Goal: Information Seeking & Learning: Learn about a topic

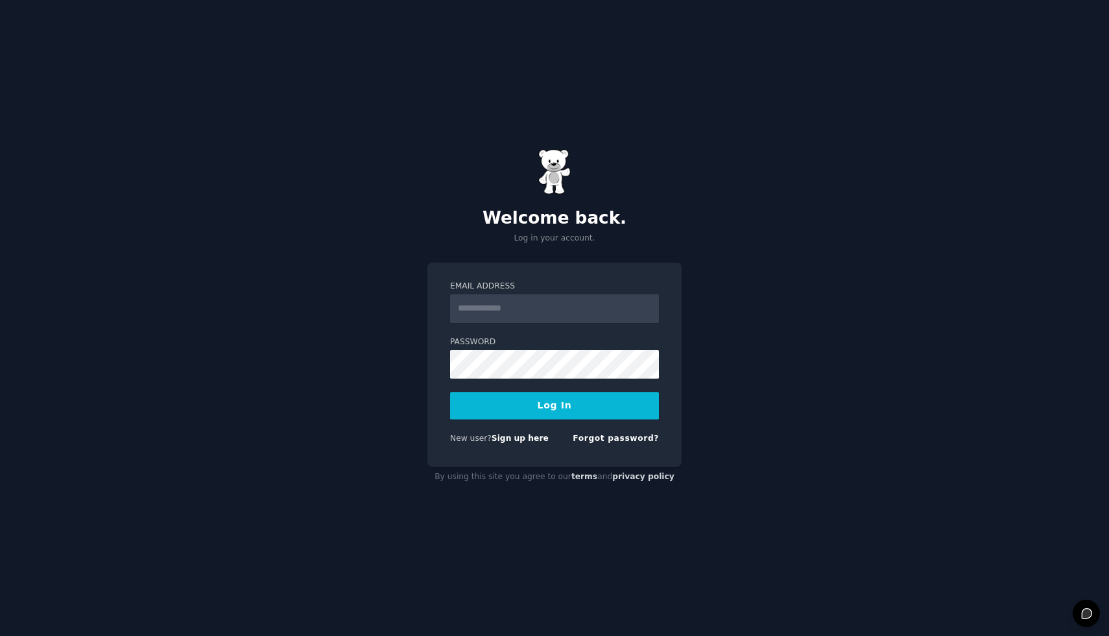
click at [580, 307] on input "Email Address" at bounding box center [554, 308] width 209 height 29
type input "**********"
click at [566, 420] on form "**********" at bounding box center [554, 365] width 209 height 169
click at [569, 410] on button "Log In" at bounding box center [554, 405] width 209 height 27
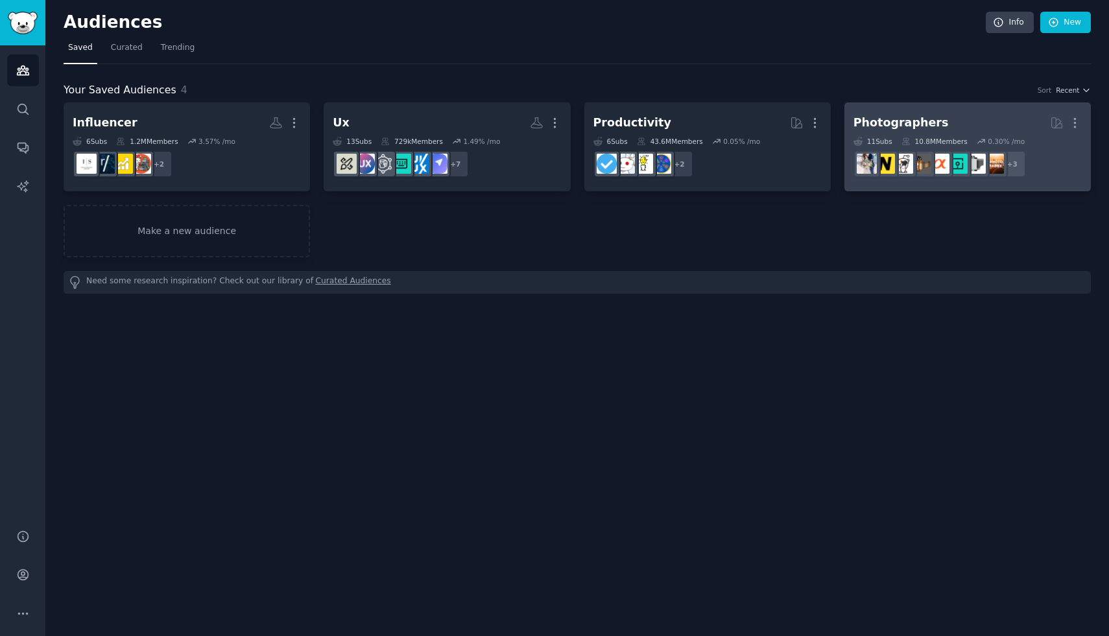
click at [882, 115] on div "Photographers" at bounding box center [900, 123] width 95 height 16
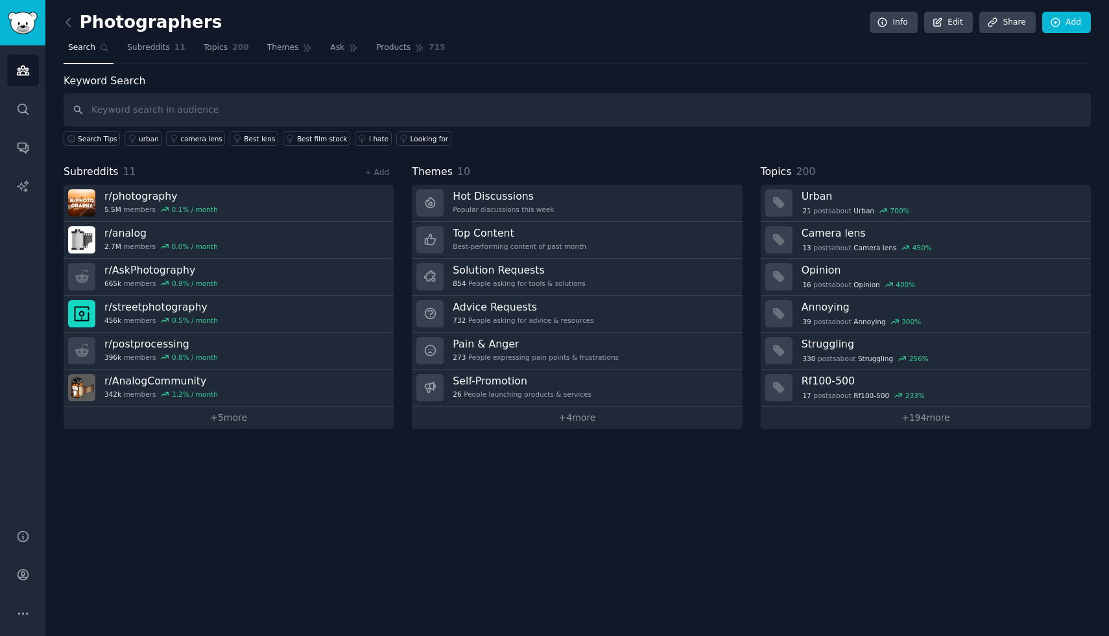
click at [62, 22] on div "Photographers Info Edit Share Add Search Subreddits 11 Topics 200 Themes Ask Pr…" at bounding box center [576, 318] width 1063 height 636
click at [68, 19] on icon at bounding box center [68, 22] width 4 height 8
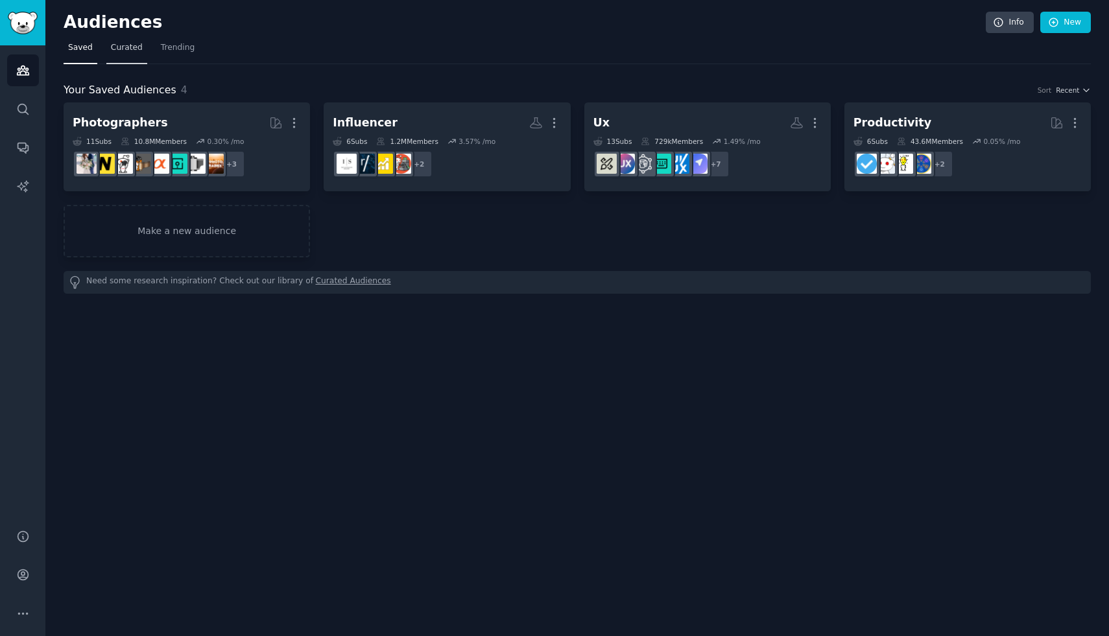
click at [125, 53] on span "Curated" at bounding box center [127, 48] width 32 height 12
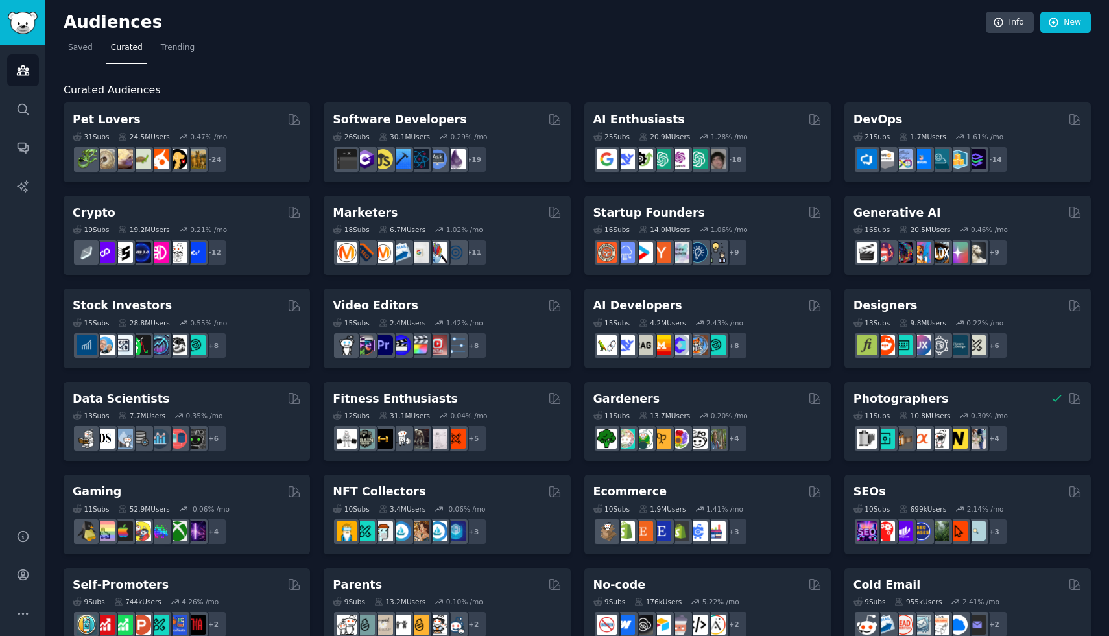
click at [152, 54] on nav "Saved Curated Trending" at bounding box center [577, 51] width 1027 height 27
click at [186, 54] on link "Trending" at bounding box center [177, 51] width 43 height 27
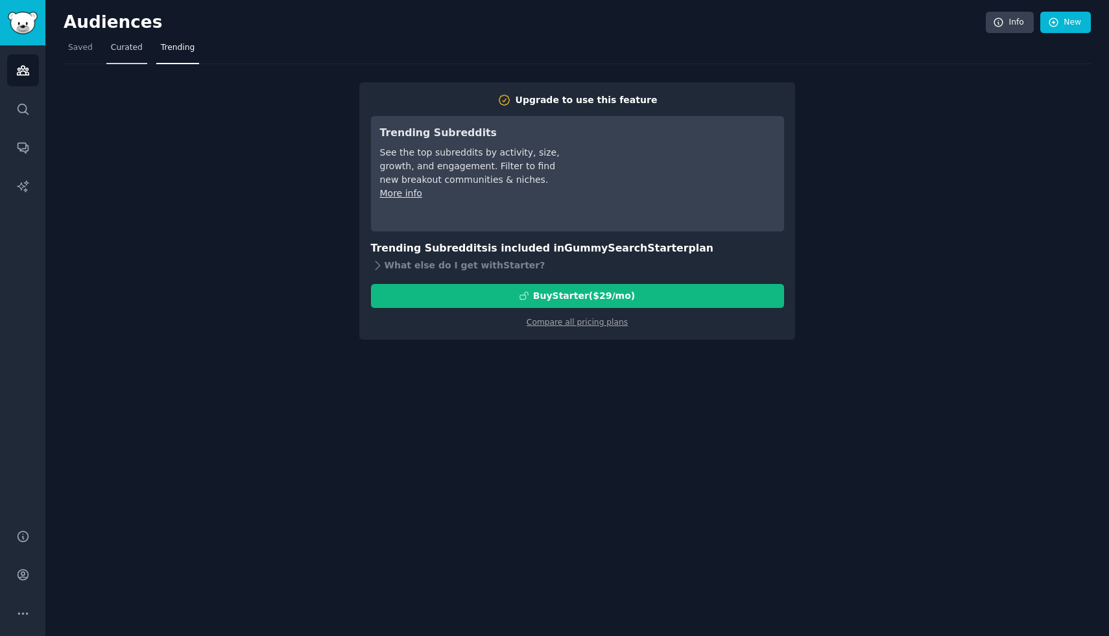
click at [119, 48] on span "Curated" at bounding box center [127, 48] width 32 height 12
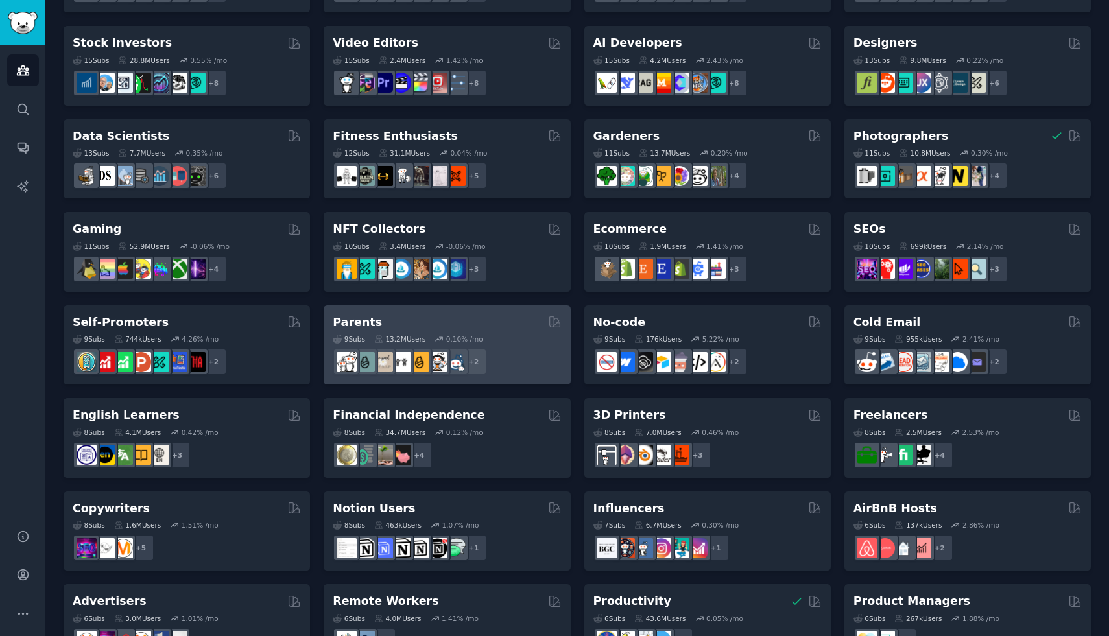
scroll to position [264, 0]
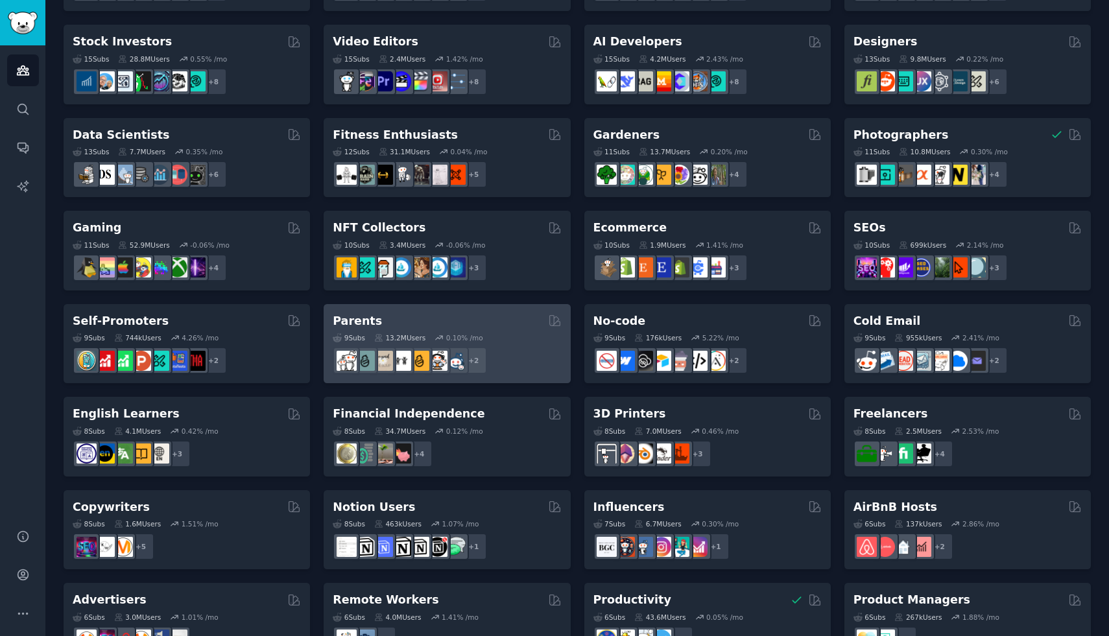
click at [504, 312] on div "Parents 9 Sub s 13.2M Users 0.10 % /mo r/raisingkids, r/Parenting + 2" at bounding box center [447, 344] width 246 height 80
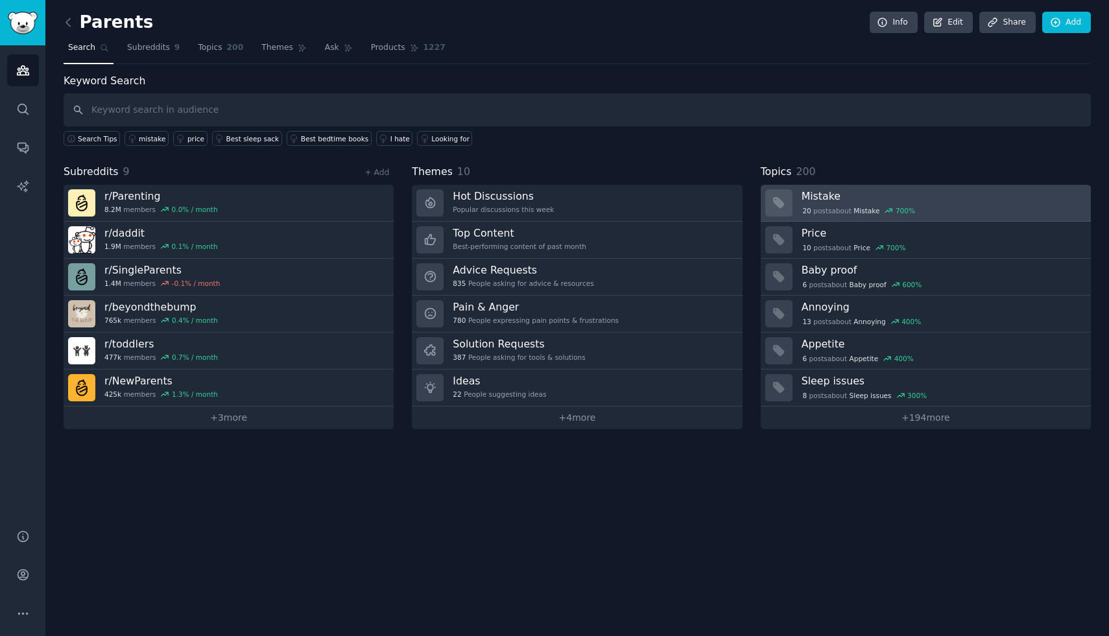
click at [980, 207] on div "20 post s about Mistake 700 %" at bounding box center [941, 211] width 280 height 12
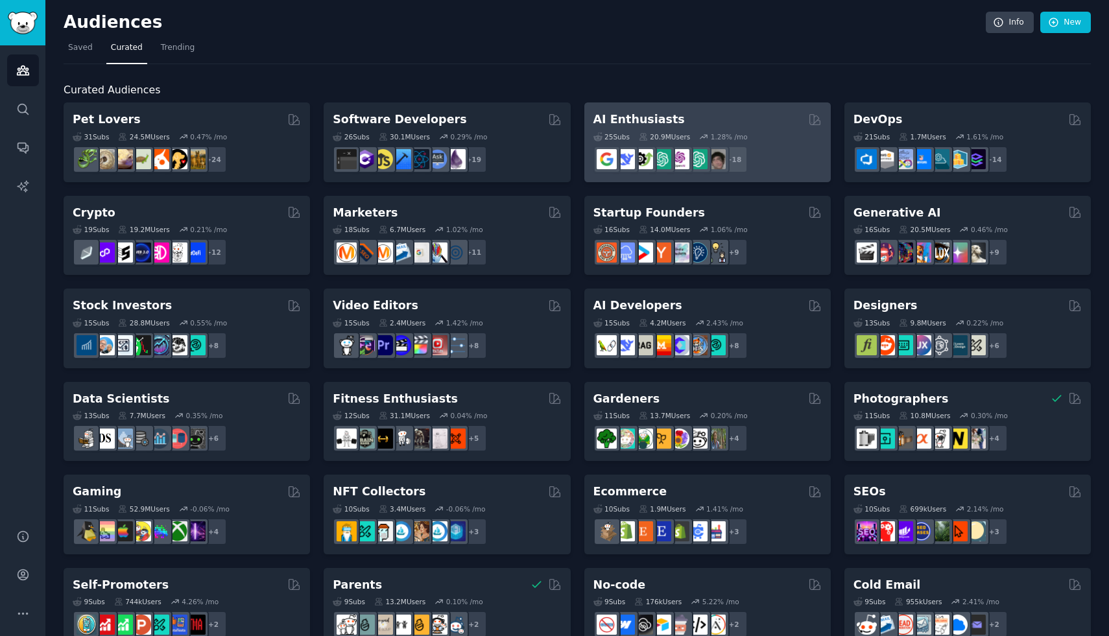
click at [696, 117] on div "AI Enthusiasts" at bounding box center [707, 120] width 228 height 16
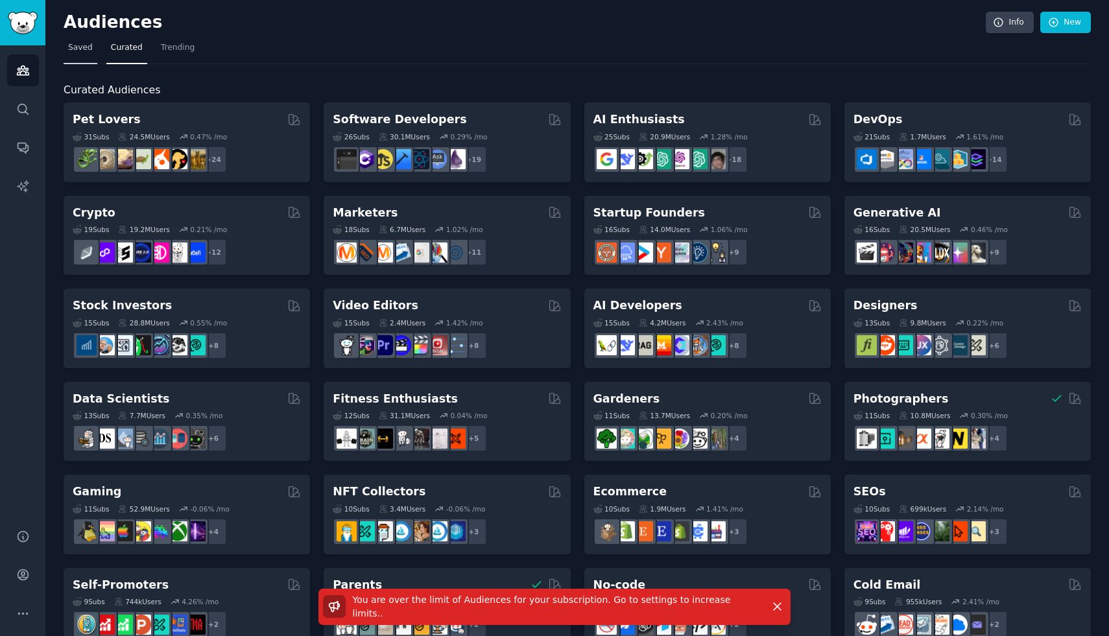
click at [82, 46] on span "Saved" at bounding box center [80, 48] width 25 height 12
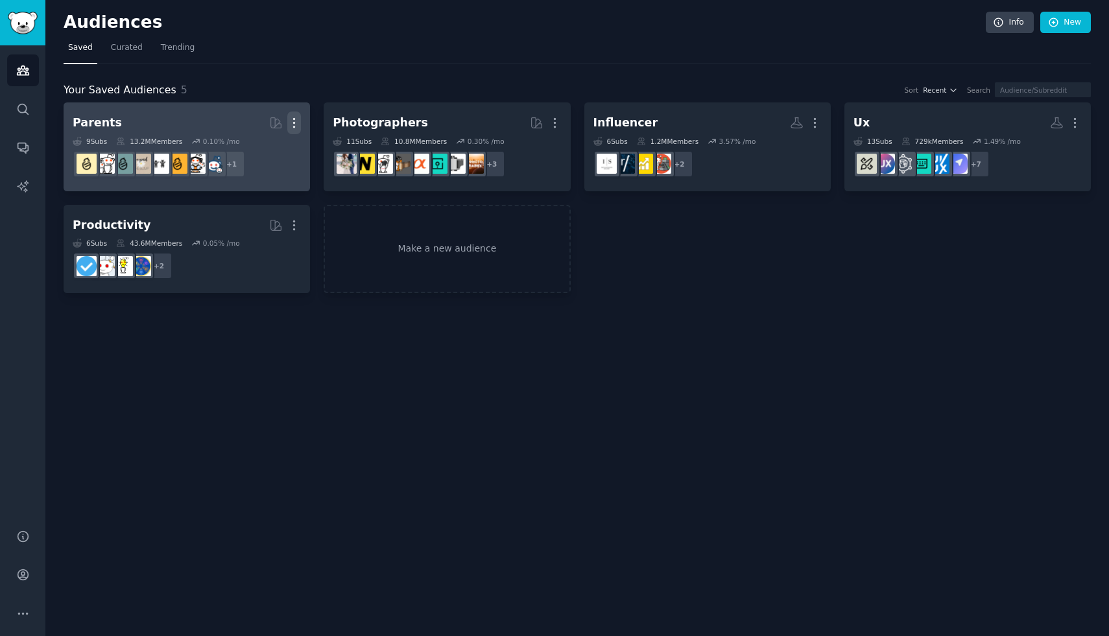
click at [295, 126] on icon "button" at bounding box center [294, 123] width 14 height 14
click at [251, 151] on p "Delete" at bounding box center [259, 150] width 30 height 14
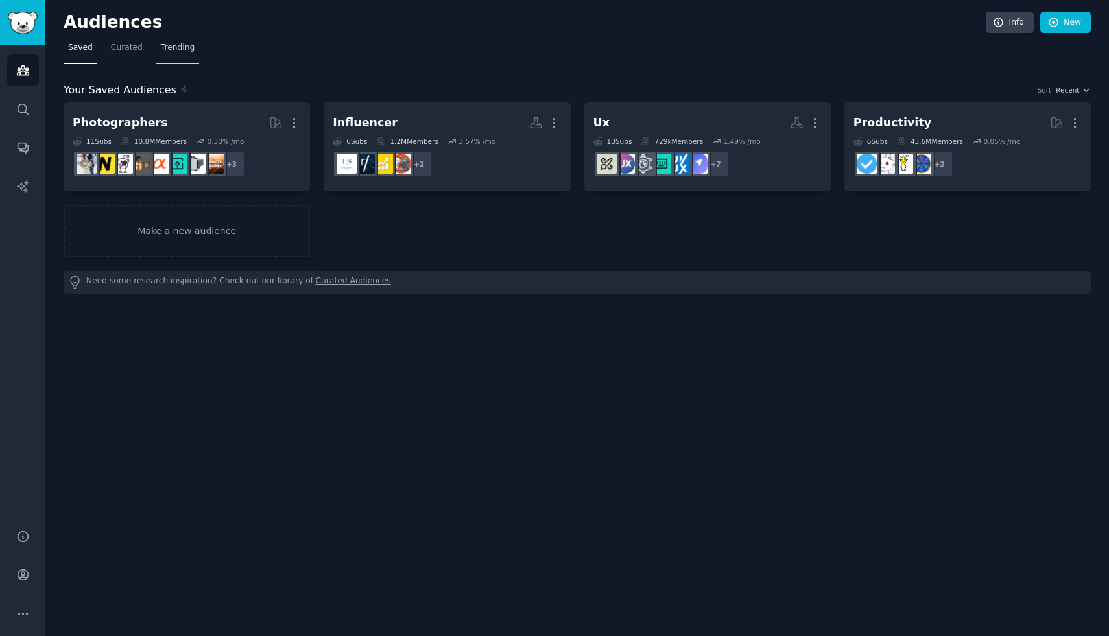
click at [164, 56] on link "Trending" at bounding box center [177, 51] width 43 height 27
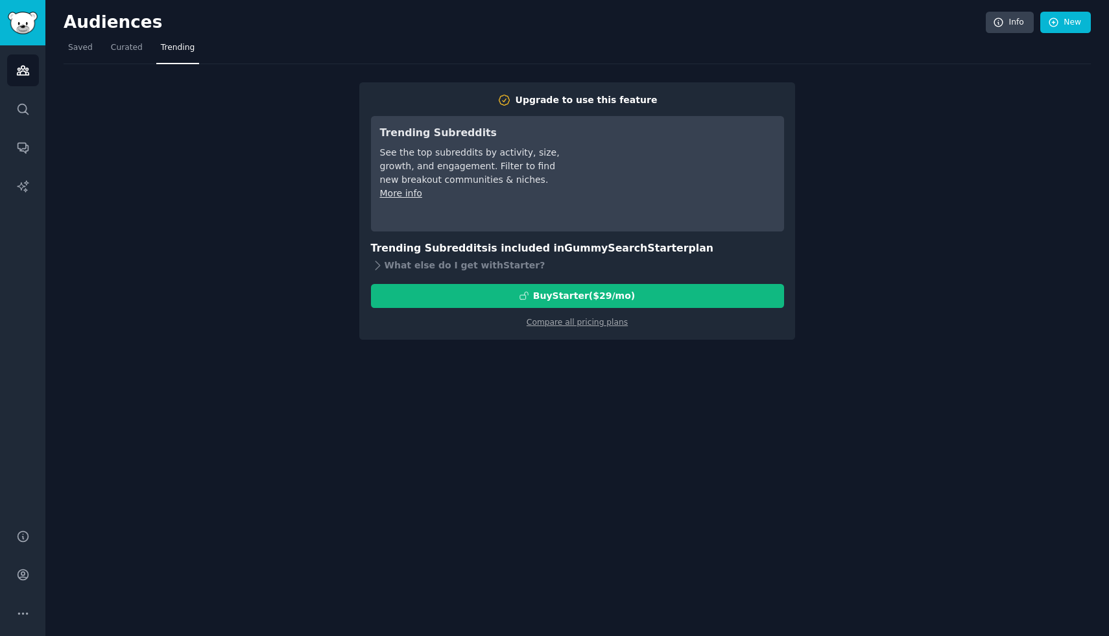
click at [120, 65] on div "Upgrade to use this feature Trending Subreddits See the top subreddits by activ…" at bounding box center [577, 202] width 1027 height 276
click at [120, 58] on link "Curated" at bounding box center [126, 51] width 41 height 27
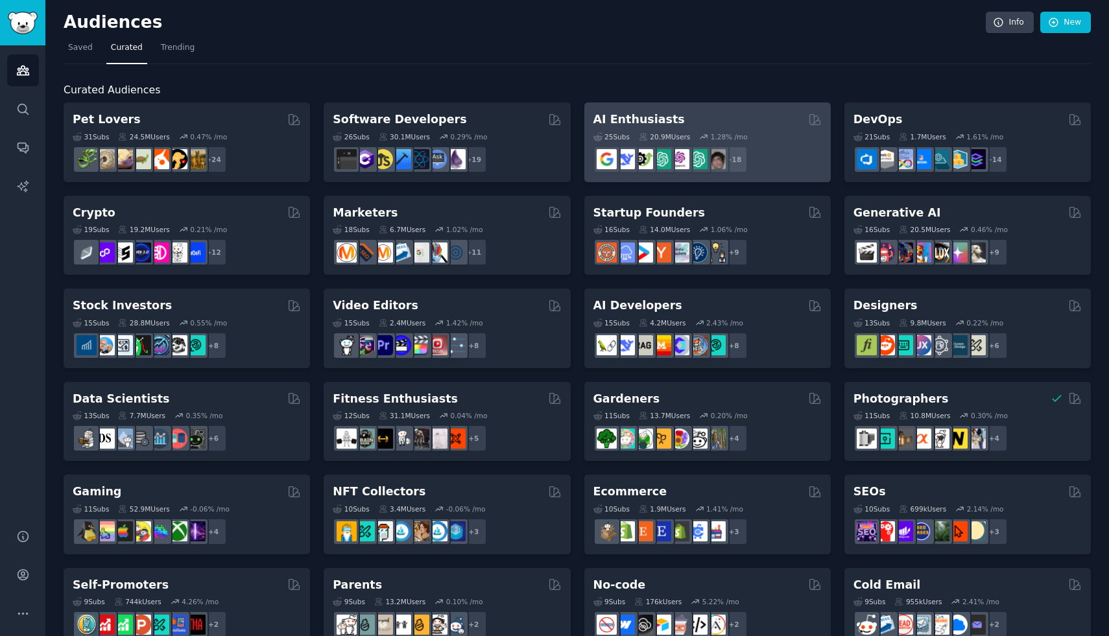
click at [768, 120] on div "AI Enthusiasts" at bounding box center [707, 120] width 228 height 16
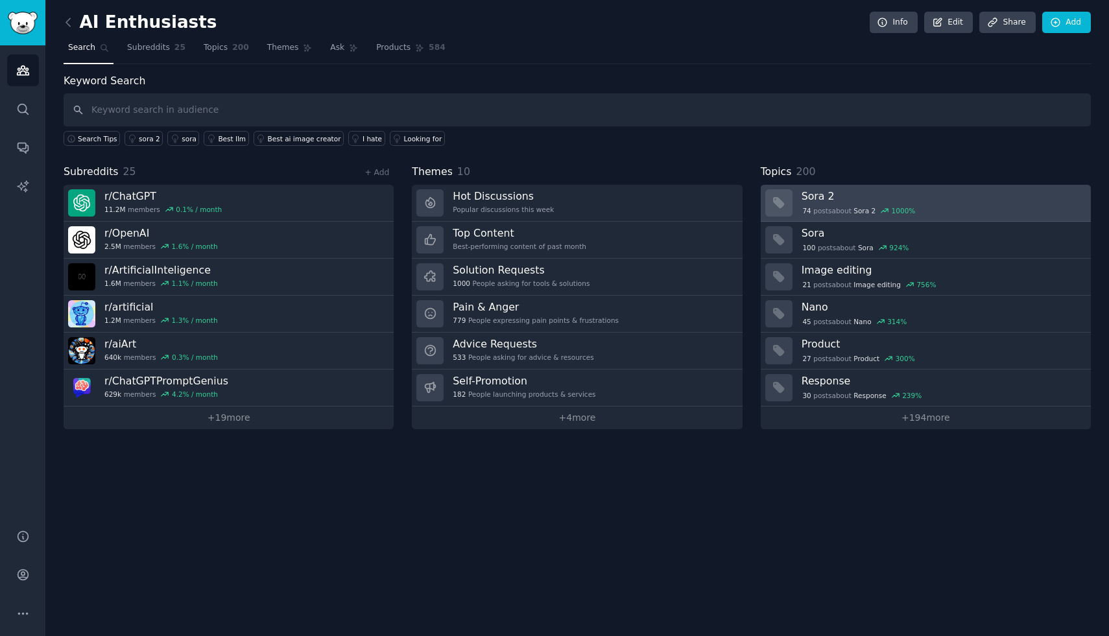
click at [986, 204] on div "74 post s about Sora 2 1000 %" at bounding box center [941, 210] width 280 height 14
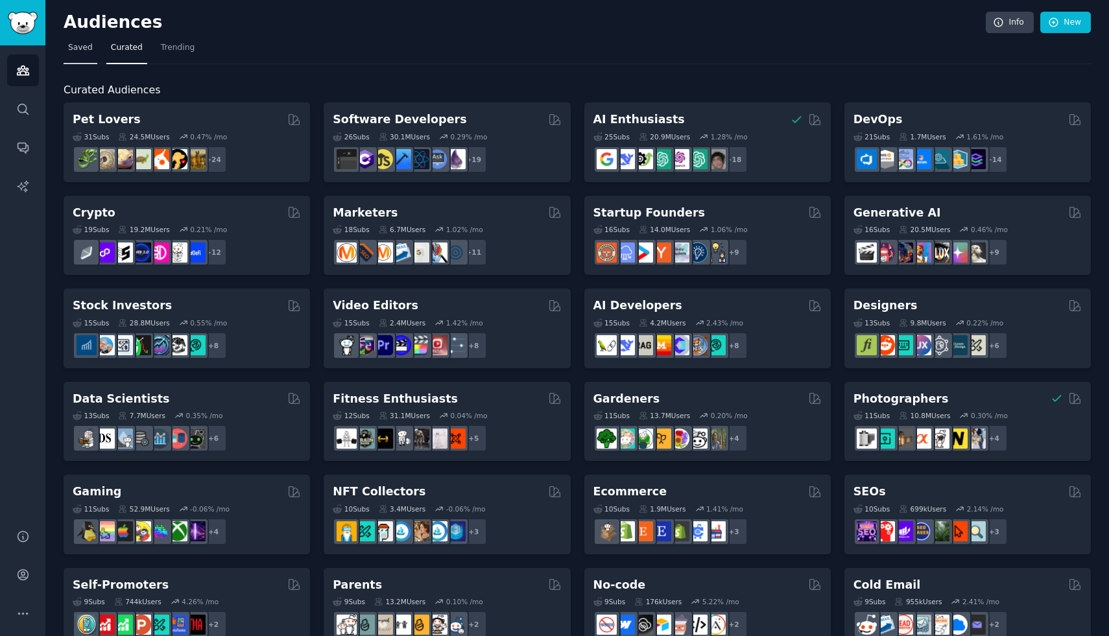
click at [84, 49] on span "Saved" at bounding box center [80, 48] width 25 height 12
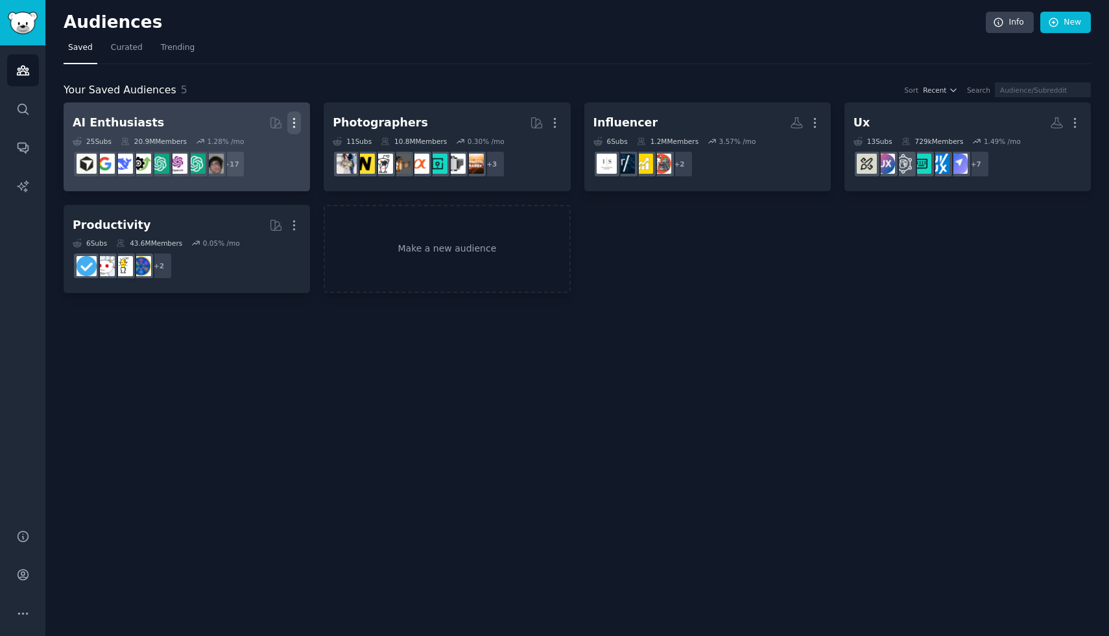
click at [294, 124] on icon "button" at bounding box center [294, 123] width 14 height 14
click at [265, 154] on p "Delete" at bounding box center [259, 150] width 30 height 14
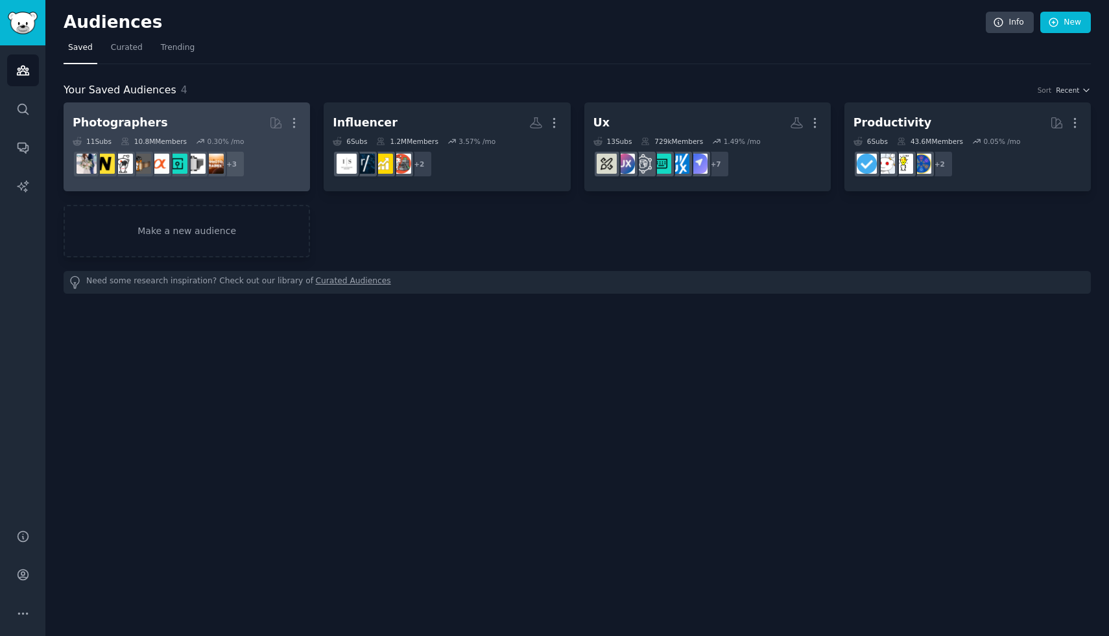
click at [206, 125] on h2 "Photographers Curated by GummySearch More" at bounding box center [187, 123] width 228 height 23
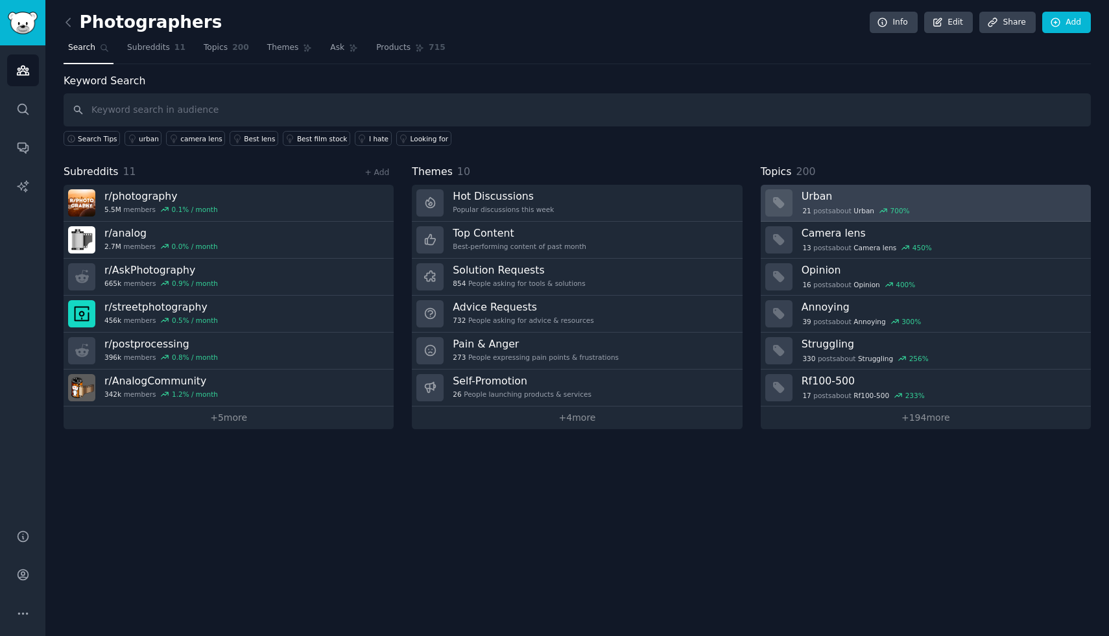
click at [982, 203] on div "21 post s about Urban 700 %" at bounding box center [941, 210] width 280 height 14
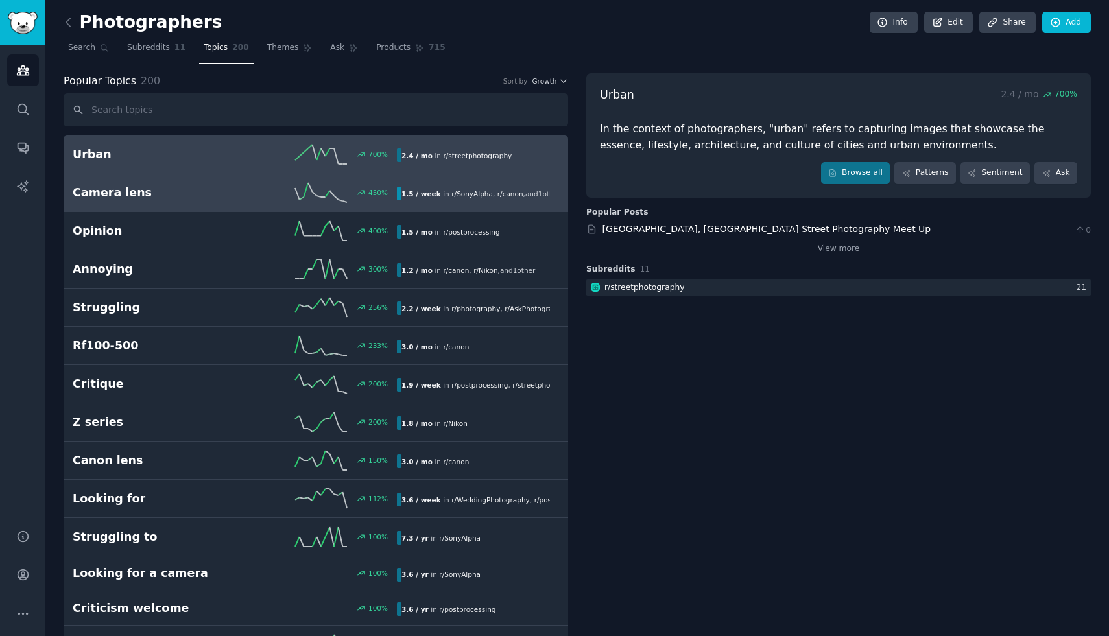
click at [253, 193] on div "450 %" at bounding box center [316, 192] width 162 height 19
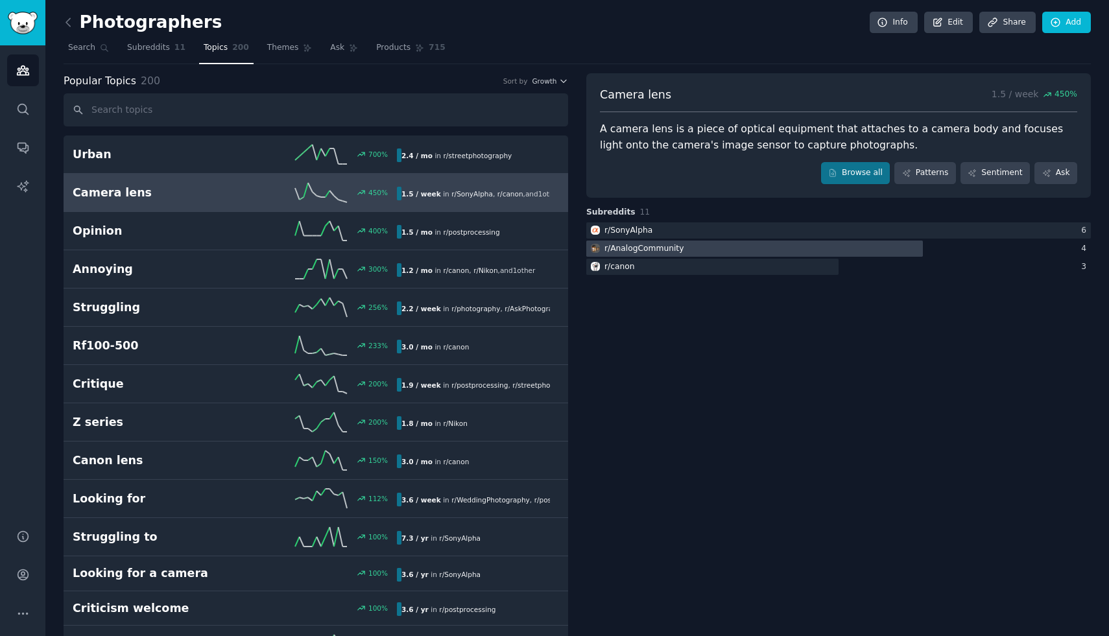
click at [778, 245] on div at bounding box center [754, 249] width 336 height 16
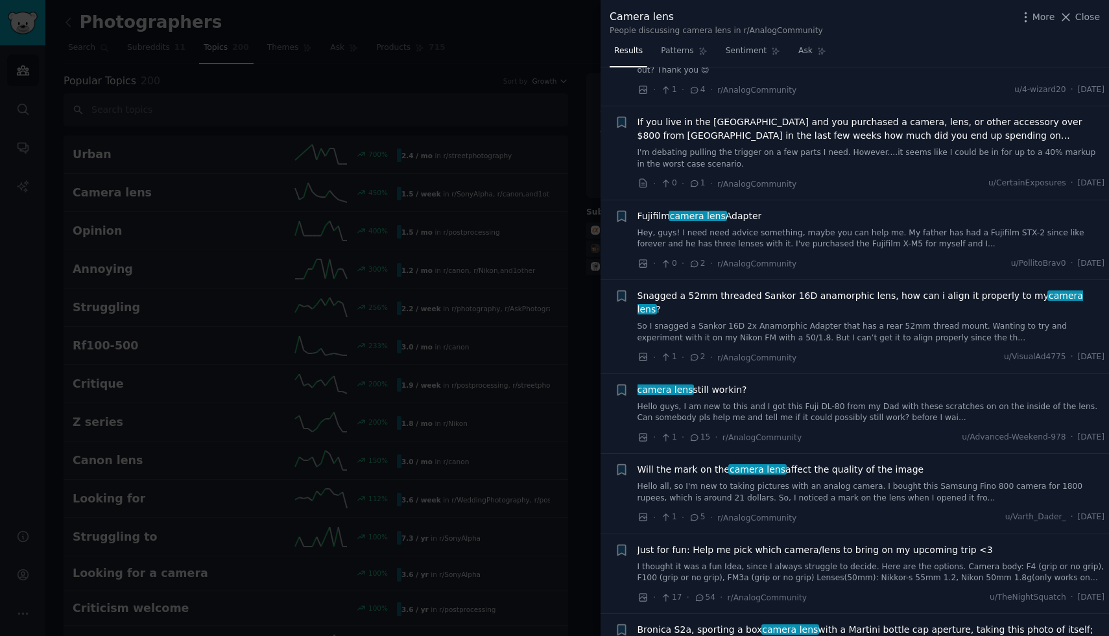
scroll to position [537, 0]
click at [480, 281] on div at bounding box center [554, 318] width 1109 height 636
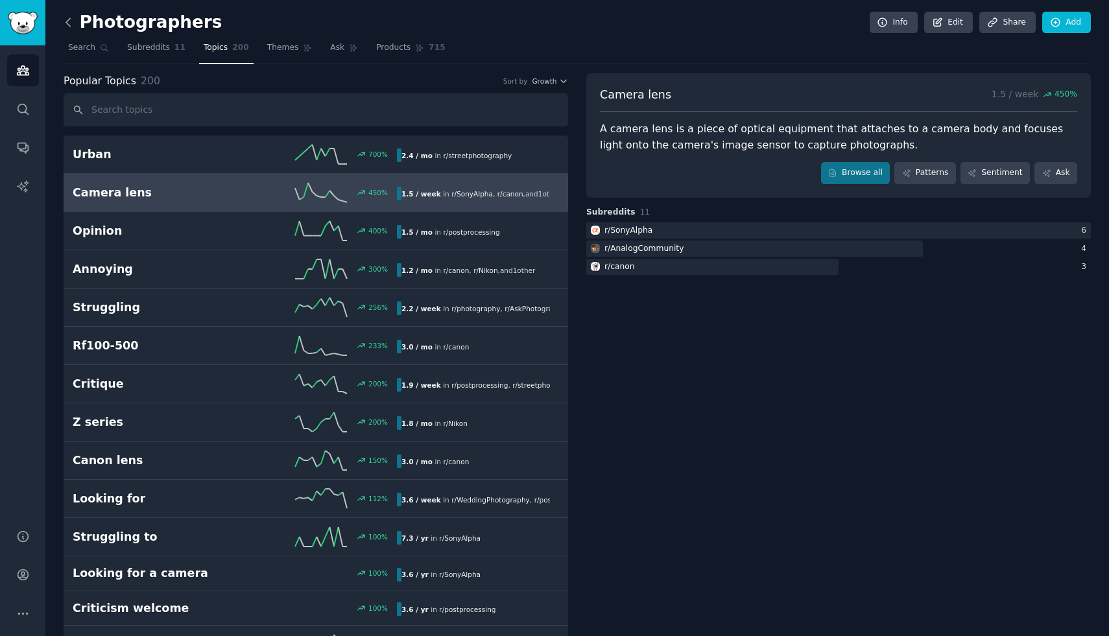
click at [65, 23] on icon at bounding box center [69, 23] width 14 height 14
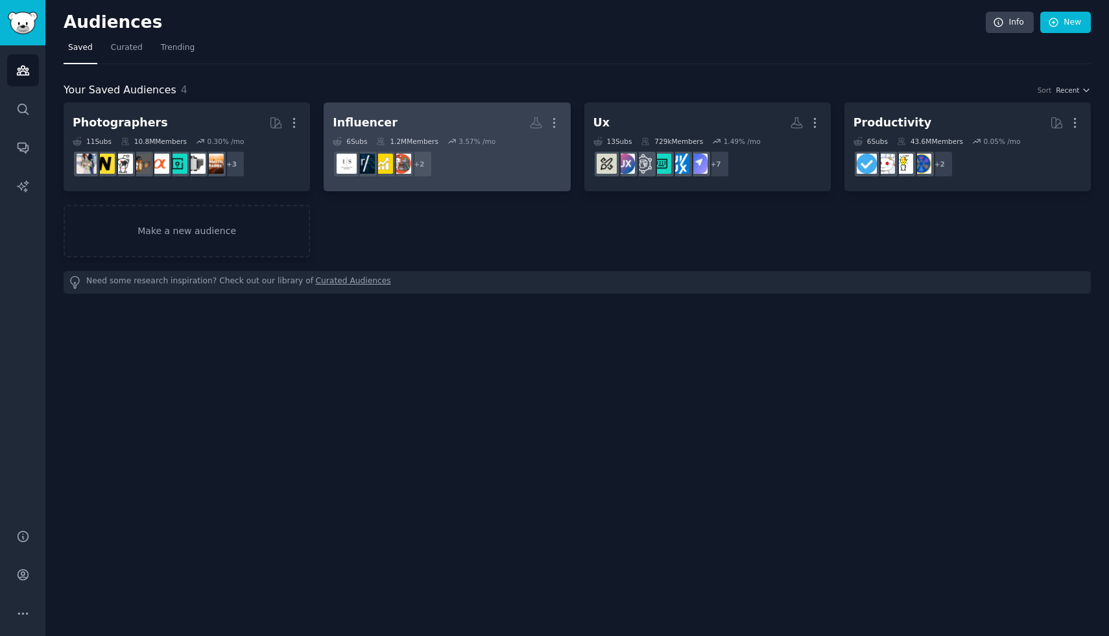
click at [472, 121] on h2 "Influencer More" at bounding box center [447, 123] width 228 height 23
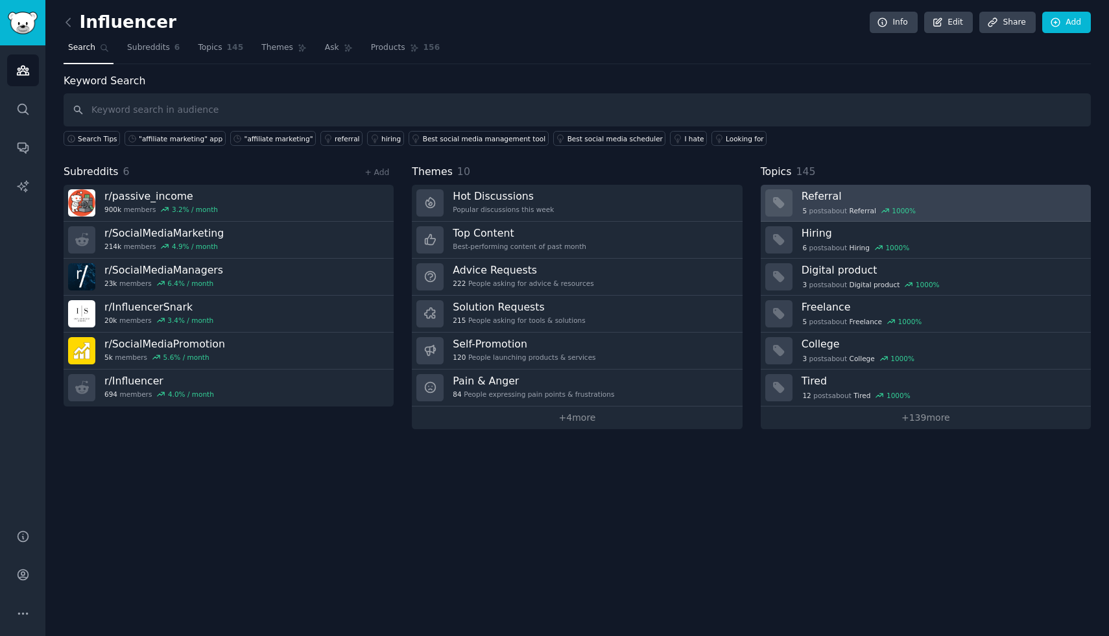
click at [976, 207] on div "5 post s about Referral 1000 %" at bounding box center [941, 211] width 280 height 12
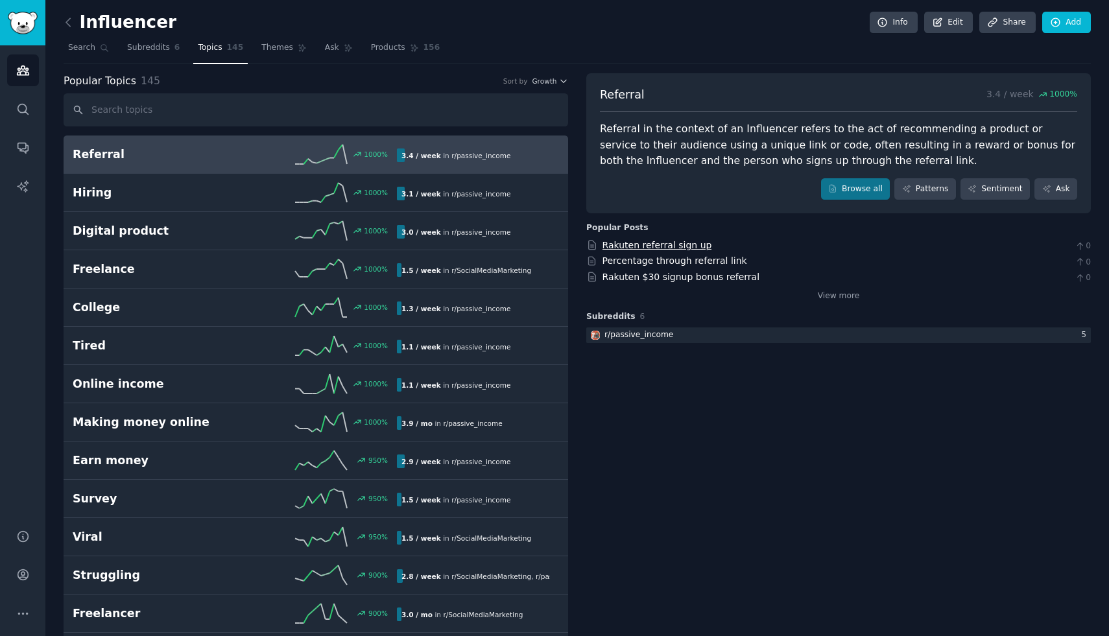
click at [685, 245] on link "Rakuten referral sign up" at bounding box center [657, 245] width 110 height 10
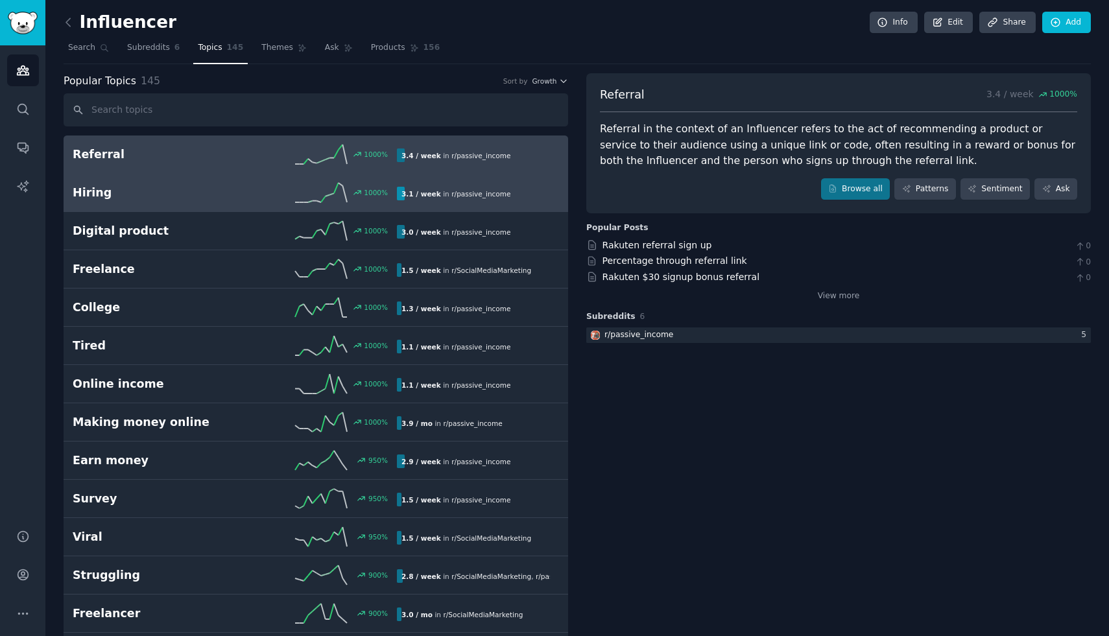
click at [232, 202] on div "Hiring 1000 % 3.1 / week in r/ passive_income" at bounding box center [316, 192] width 486 height 19
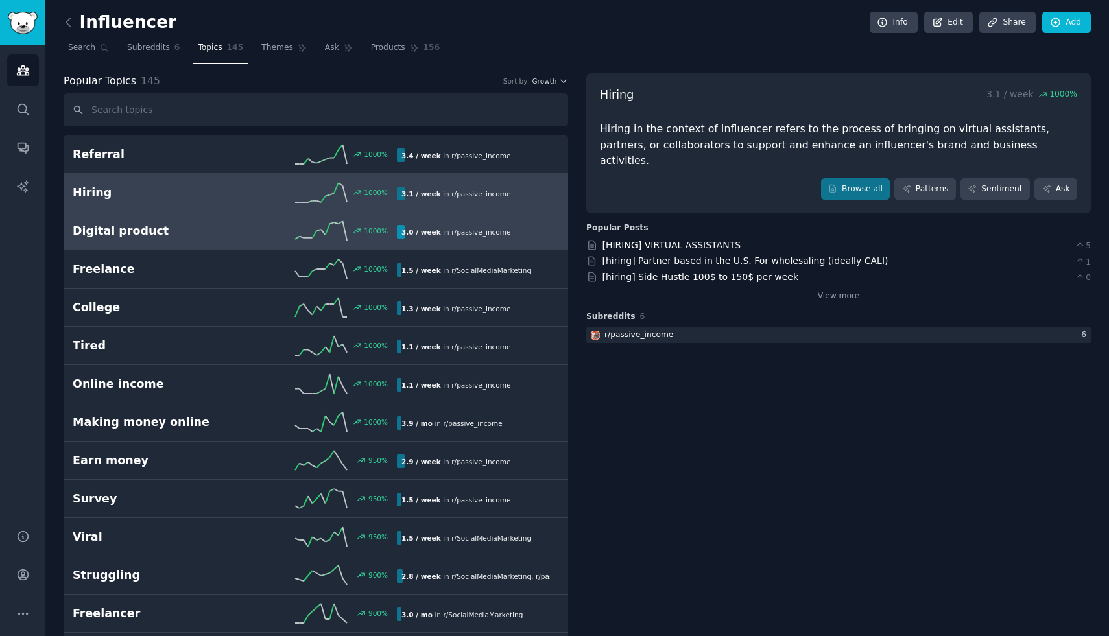
click at [226, 228] on h2 "Digital product" at bounding box center [154, 231] width 162 height 16
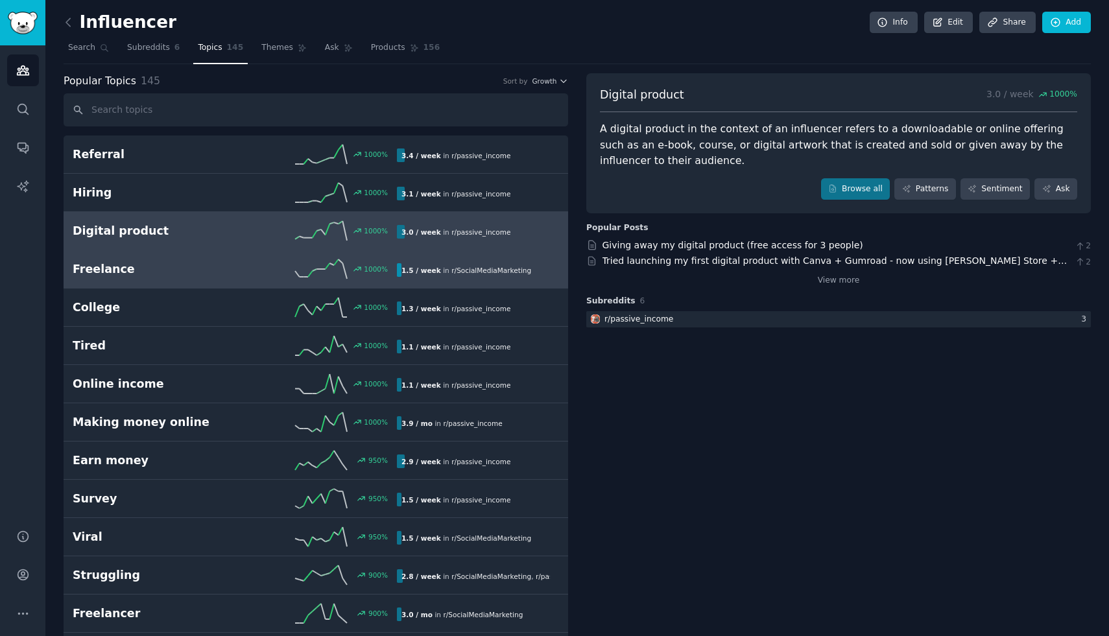
click at [222, 261] on h2 "Freelance" at bounding box center [154, 269] width 162 height 16
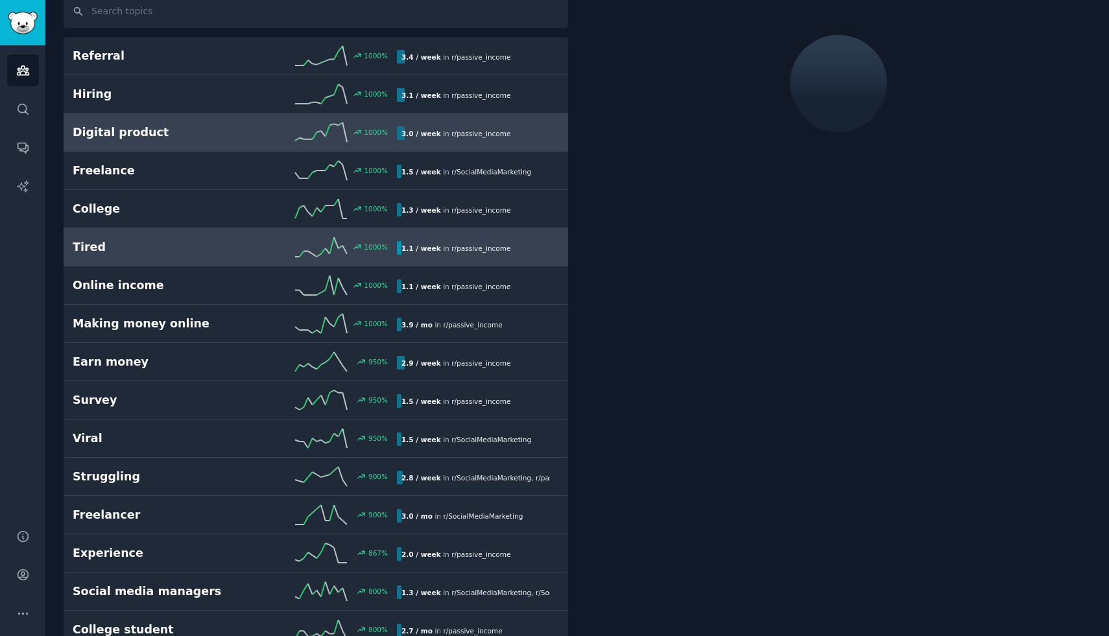
scroll to position [73, 0]
